Goal: Navigation & Orientation: Find specific page/section

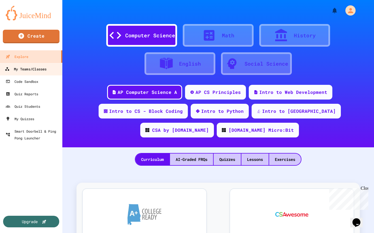
click at [29, 70] on div "My Teams/Classes" at bounding box center [26, 69] width 42 height 7
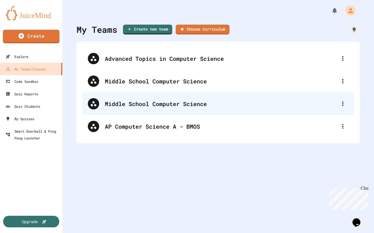
click at [163, 106] on div "Middle School Computer Science" at bounding box center [221, 104] width 232 height 8
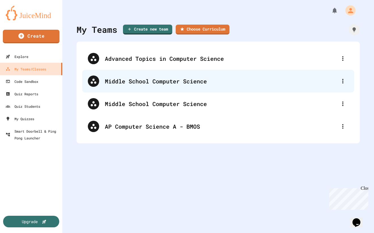
click at [137, 82] on div "Middle School Computer Science" at bounding box center [221, 81] width 232 height 8
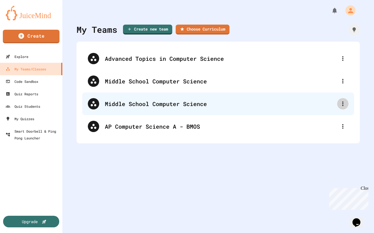
click at [345, 104] on icon at bounding box center [342, 104] width 7 height 7
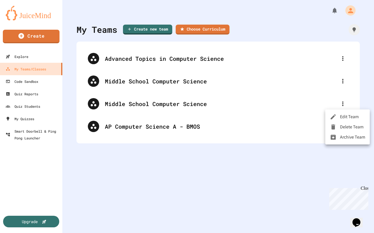
click at [350, 126] on li "Delete Team" at bounding box center [347, 127] width 44 height 10
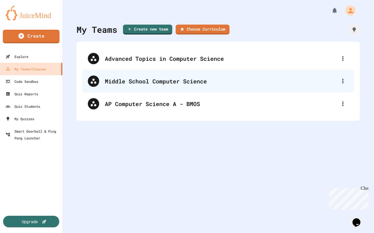
click at [192, 80] on div "Middle School Computer Science" at bounding box center [221, 81] width 232 height 8
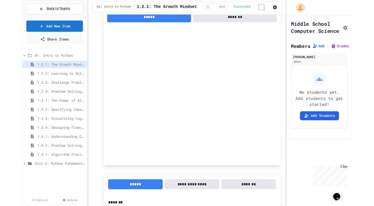
scroll to position [323, 0]
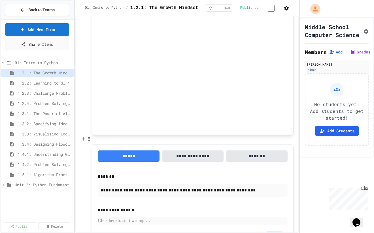
click at [46, 83] on span "1.2.2: Learning to Solve Hard Problems" at bounding box center [42, 83] width 48 height 6
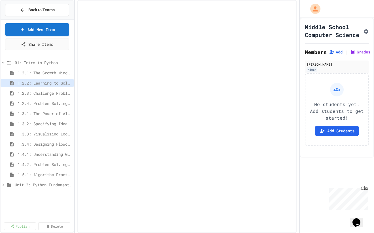
select select "***"
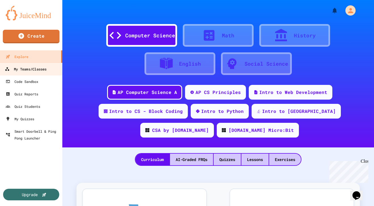
click at [33, 67] on div "My Teams/Classes" at bounding box center [26, 69] width 42 height 7
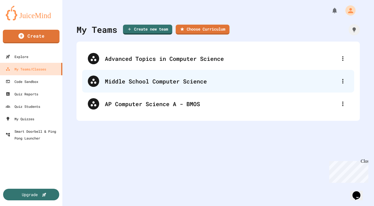
click at [183, 82] on div "Middle School Computer Science" at bounding box center [221, 81] width 232 height 8
